Goal: Navigation & Orientation: Find specific page/section

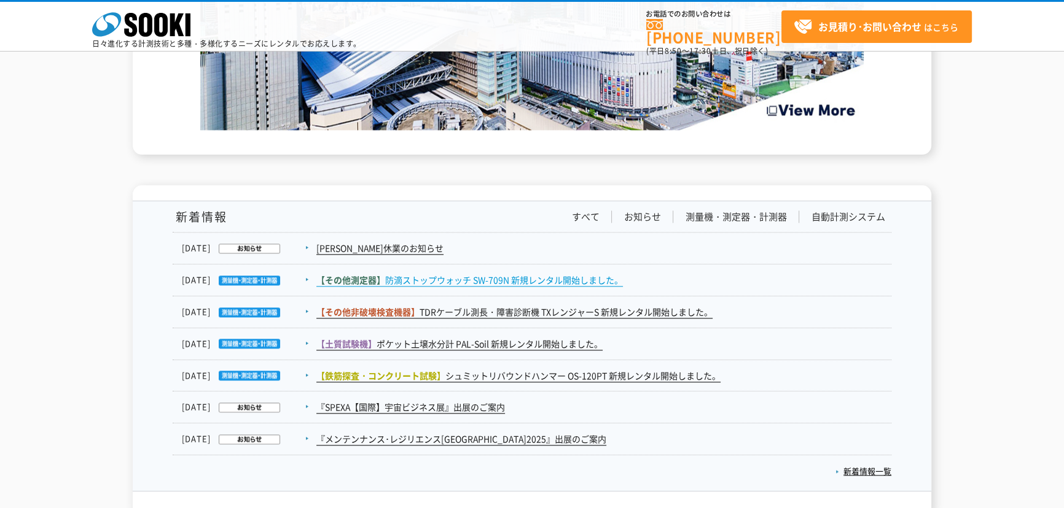
click at [375, 274] on span "【その他測定器】" at bounding box center [350, 280] width 69 height 12
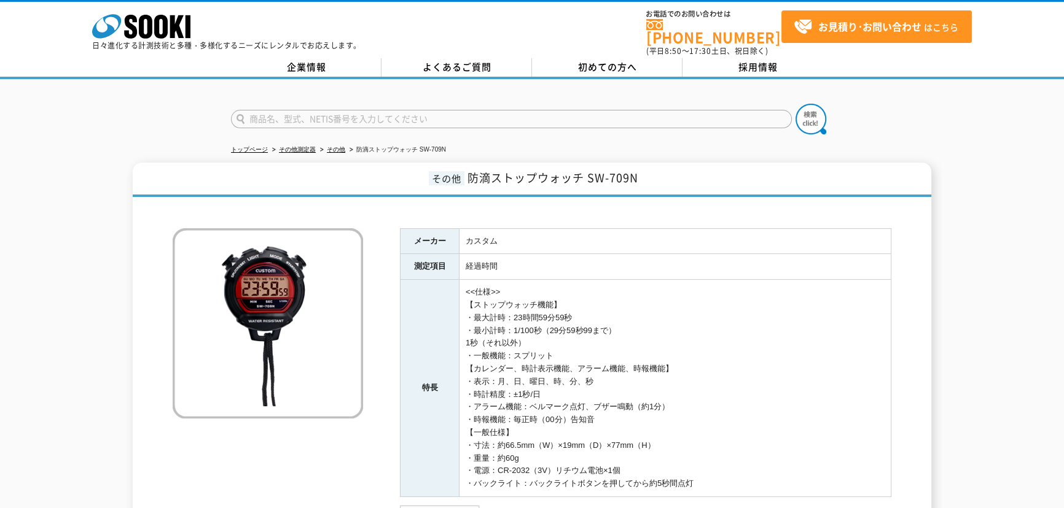
scroll to position [55, 0]
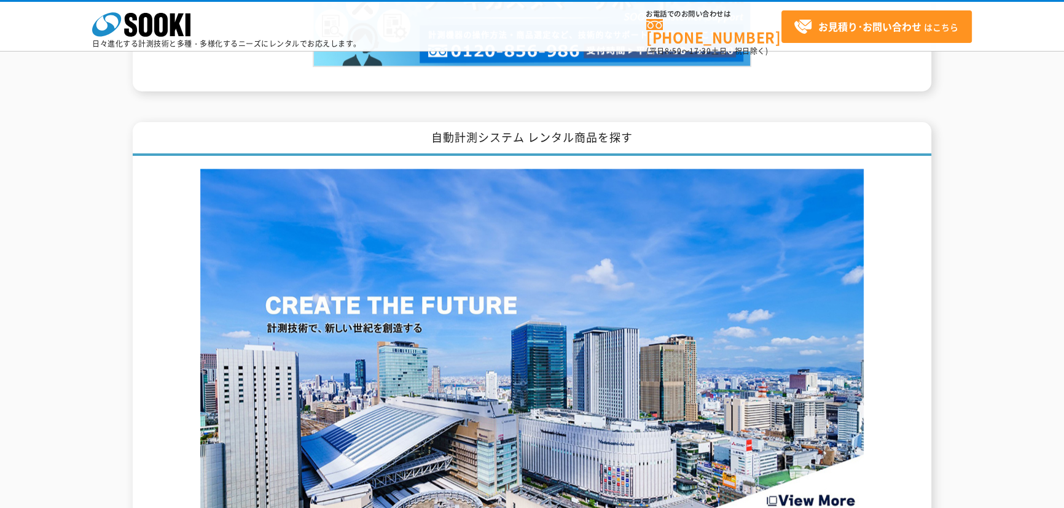
scroll to position [1842, 0]
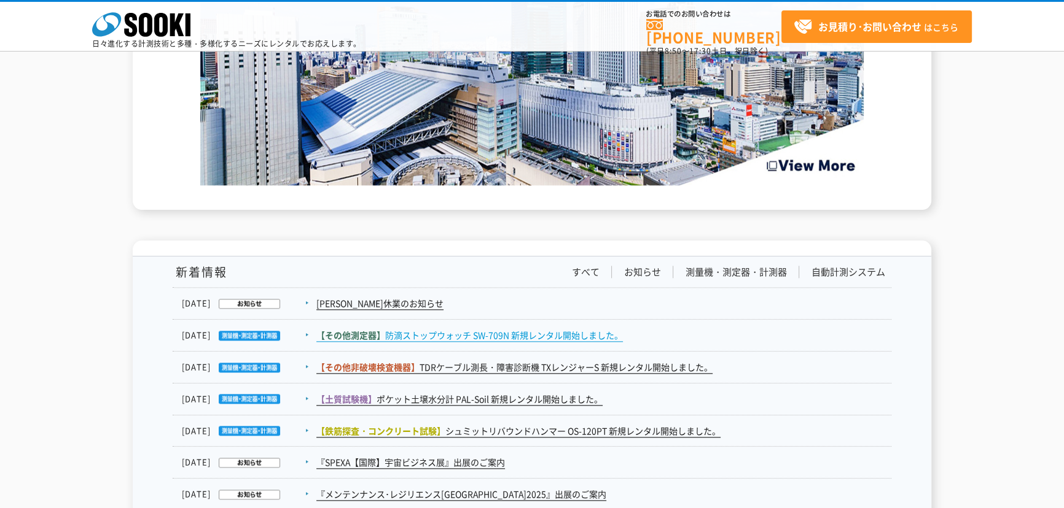
click at [432, 329] on link "【その他測定器】 防滴ストップウォッチ SW-709N 新規レンタル開始しました。" at bounding box center [469, 335] width 306 height 13
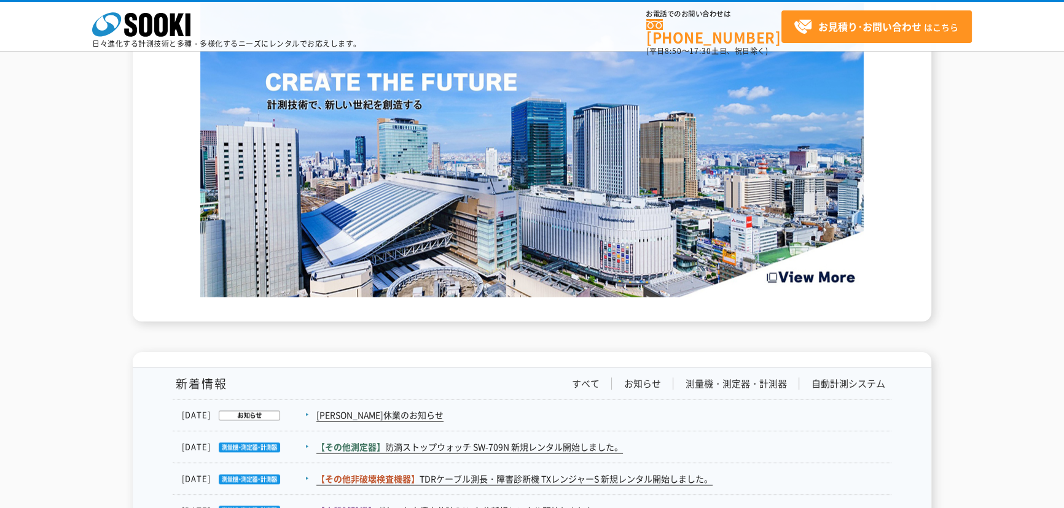
scroll to position [1953, 0]
